Goal: Task Accomplishment & Management: Manage account settings

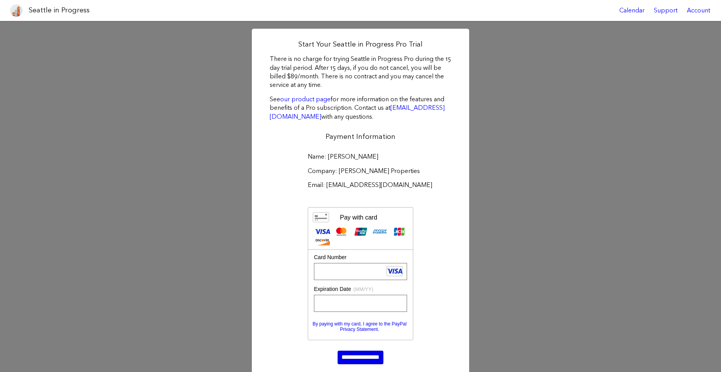
click at [359, 358] on input "**********" at bounding box center [361, 357] width 46 height 13
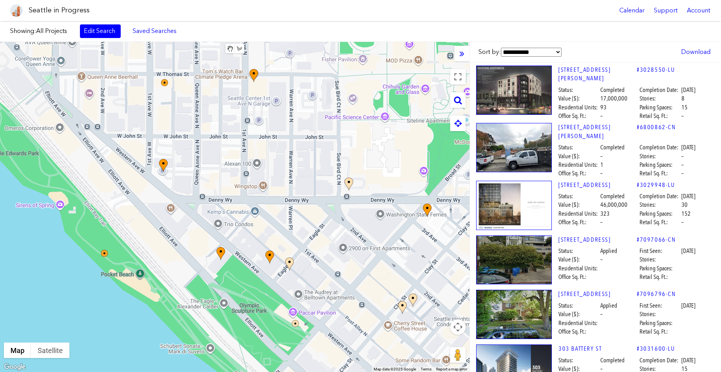
click at [63, 31] on span "All Projects" at bounding box center [51, 30] width 31 height 7
click at [94, 33] on link "Edit Search" at bounding box center [100, 30] width 41 height 13
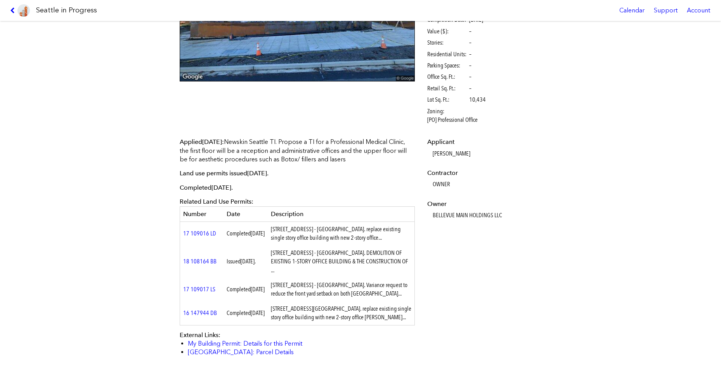
scroll to position [92, 0]
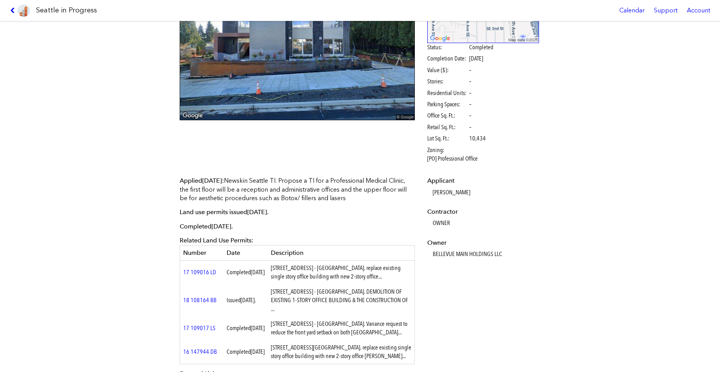
click at [354, 185] on p "Applied Dec. 16, 2021 : Newskin Seattle TI. Propose a TI for a Professional Med…" at bounding box center [297, 190] width 235 height 26
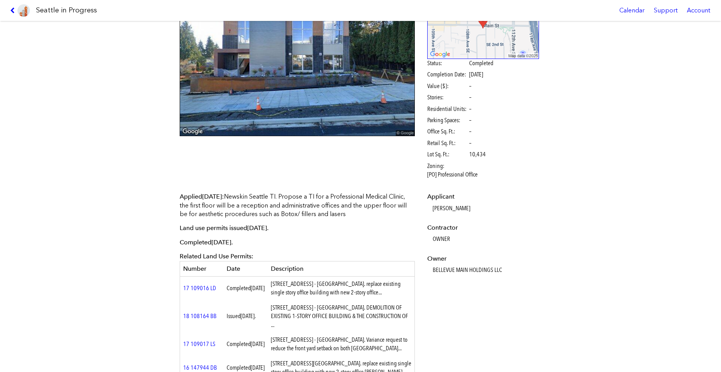
scroll to position [0, 0]
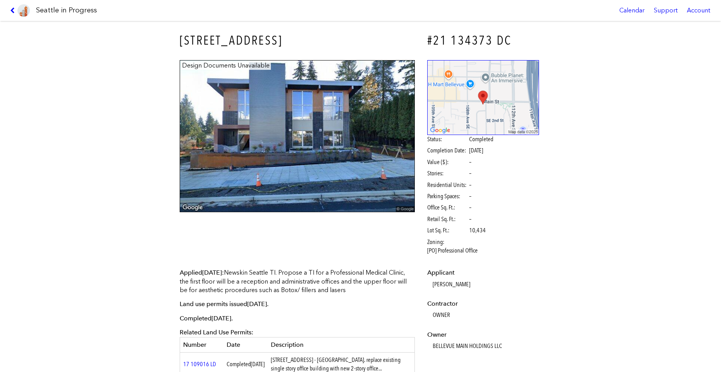
click at [115, 126] on div "10845 Main St #21 134373 DC Design Documents Unavailable Status: Completed Comp…" at bounding box center [360, 196] width 721 height 351
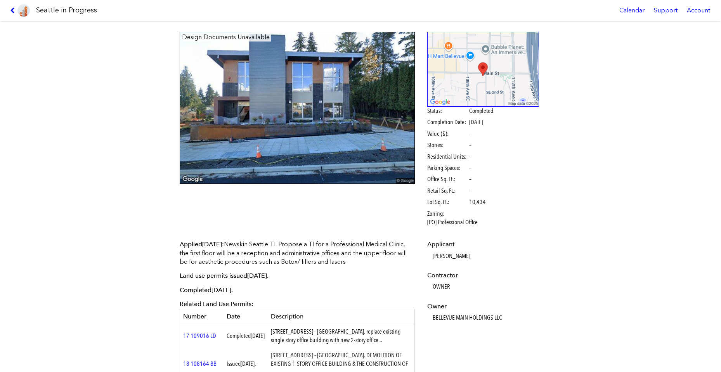
scroll to position [14, 0]
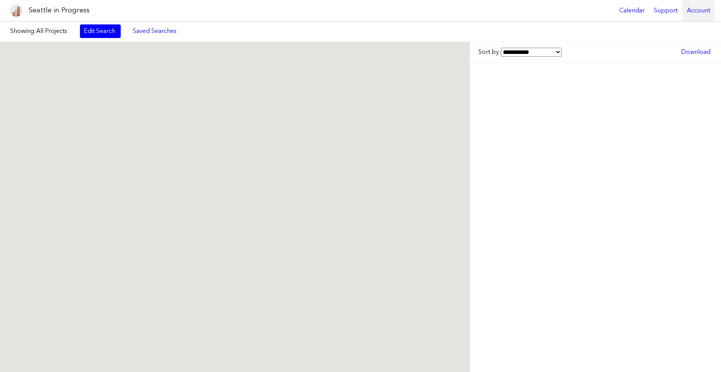
click at [700, 10] on div "Account" at bounding box center [699, 10] width 33 height 21
click at [635, 68] on link "Account Details" at bounding box center [643, 64] width 90 height 17
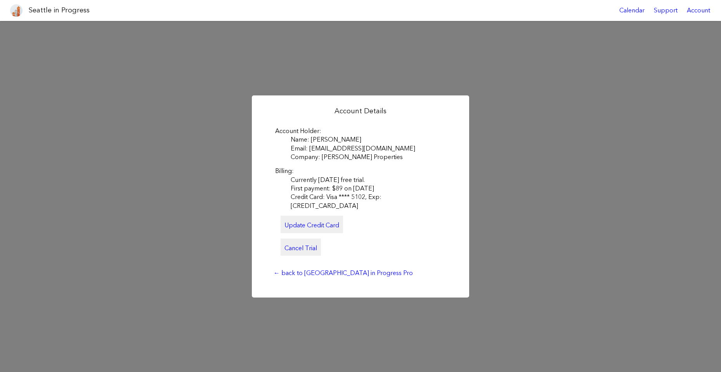
click at [292, 245] on link "Cancel Trial" at bounding box center [301, 247] width 40 height 17
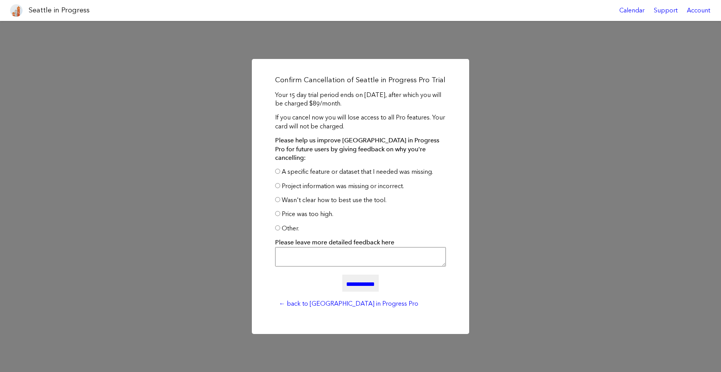
click at [353, 282] on input "**********" at bounding box center [360, 283] width 36 height 17
